Goal: Book appointment/travel/reservation

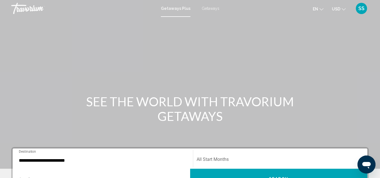
click at [362, 10] on span "SS" at bounding box center [361, 9] width 6 height 6
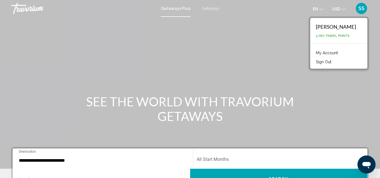
click at [328, 52] on link "My Account" at bounding box center [327, 52] width 28 height 7
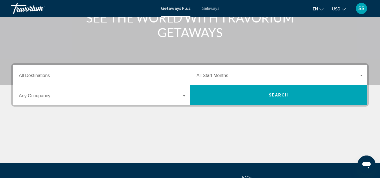
scroll to position [84, 0]
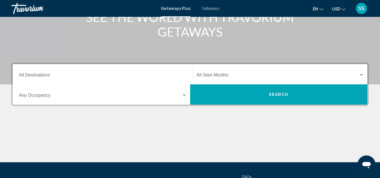
click at [183, 95] on div "Search widget" at bounding box center [184, 95] width 3 height 1
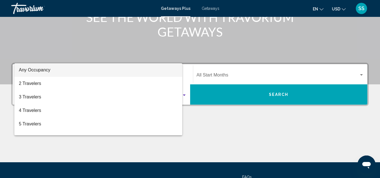
scroll to position [129, 0]
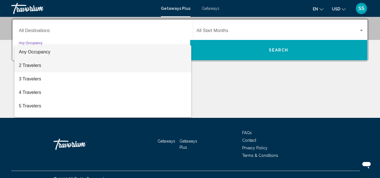
click at [40, 63] on span "2 Travelers" at bounding box center [103, 66] width 168 height 14
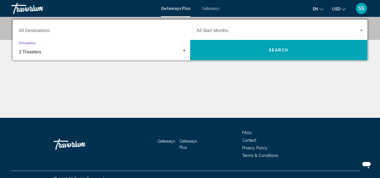
click at [277, 51] on span "Search" at bounding box center [279, 50] width 20 height 5
